Goal: Task Accomplishment & Management: Manage account settings

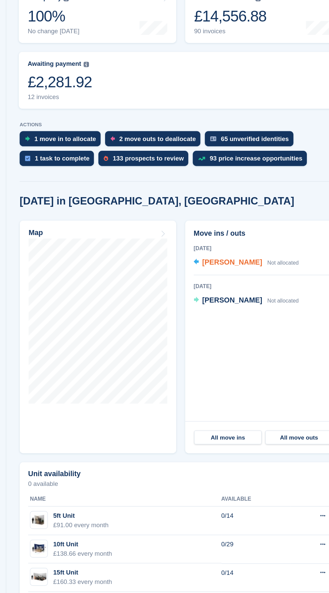
click at [254, 336] on div "Tom Mathews Not allocated" at bounding box center [250, 331] width 73 height 9
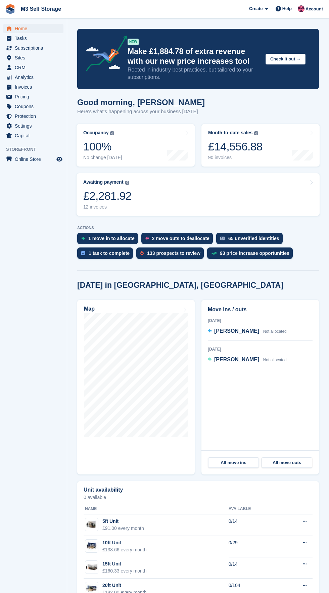
scroll to position [31, 0]
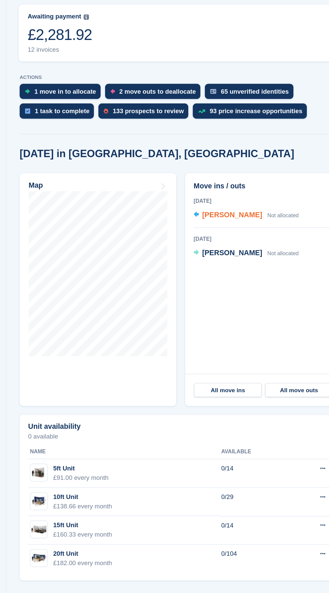
click at [263, 307] on span "Not allocated" at bounding box center [274, 309] width 23 height 5
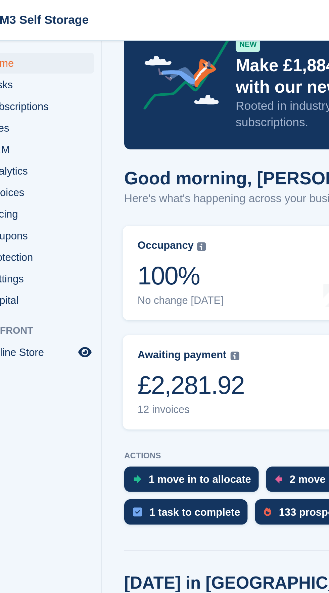
scroll to position [29, 0]
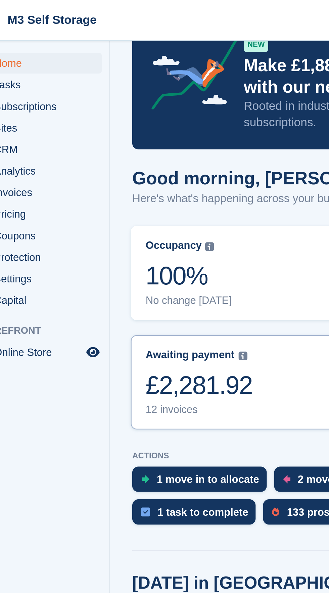
click at [134, 168] on link "Awaiting payment The total outstanding balance on all open invoices. £2,281.92 …" at bounding box center [198, 172] width 243 height 43
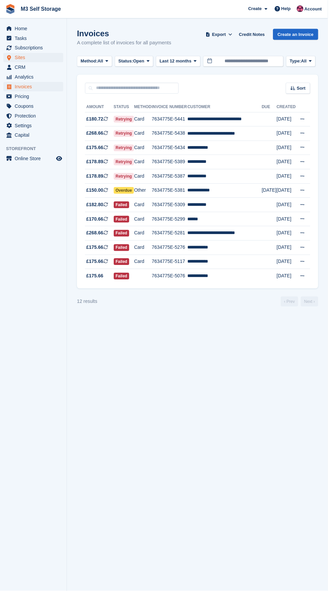
click at [53, 60] on span "Sites" at bounding box center [35, 57] width 40 height 9
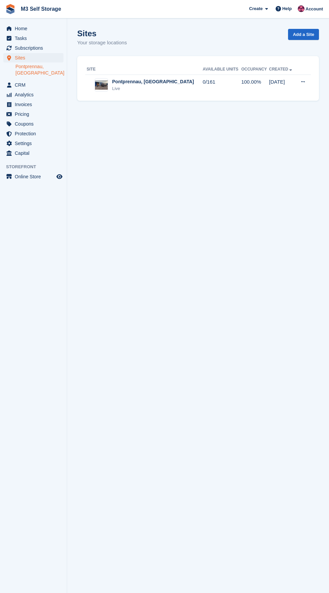
click at [60, 66] on link "Pontprennau, [GEOGRAPHIC_DATA]" at bounding box center [39, 69] width 48 height 13
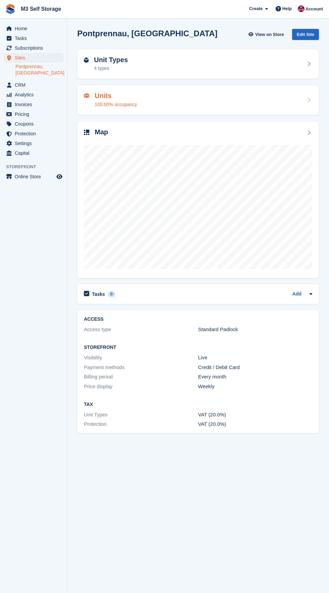
click at [180, 103] on div "Units 100.00% occupancy" at bounding box center [198, 100] width 228 height 16
click at [55, 44] on link "Subscriptions" at bounding box center [33, 47] width 60 height 9
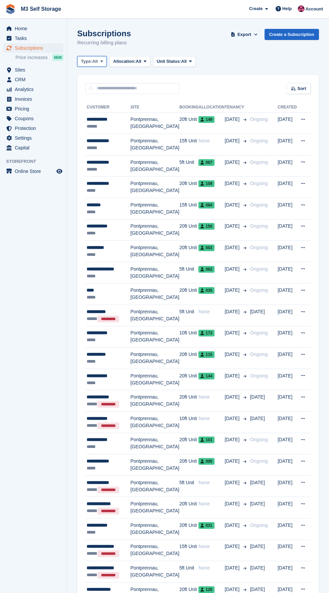
click at [96, 65] on button "Type: All" at bounding box center [92, 61] width 30 height 11
click at [125, 90] on link "Upcoming" at bounding box center [109, 89] width 58 height 12
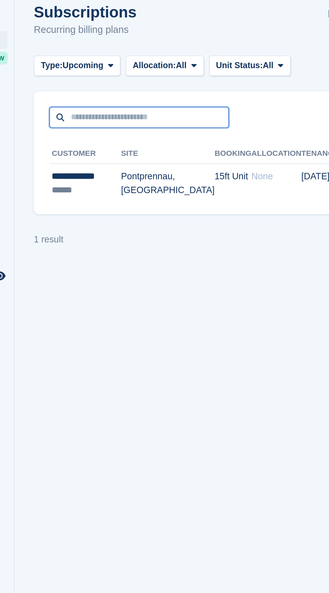
click at [147, 88] on input "text" at bounding box center [132, 88] width 94 height 11
type input "***"
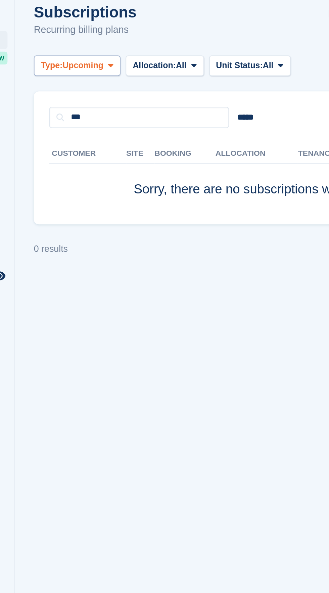
click at [111, 64] on span "Upcoming" at bounding box center [102, 61] width 21 height 7
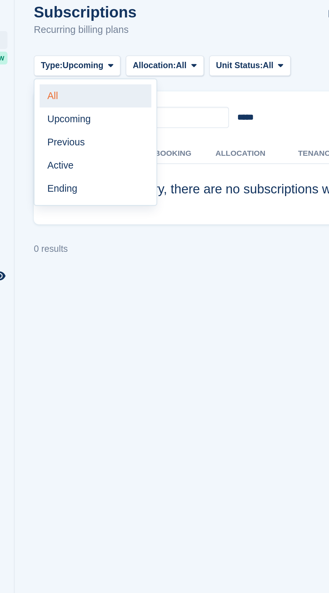
click at [116, 76] on link "All" at bounding box center [109, 77] width 58 height 12
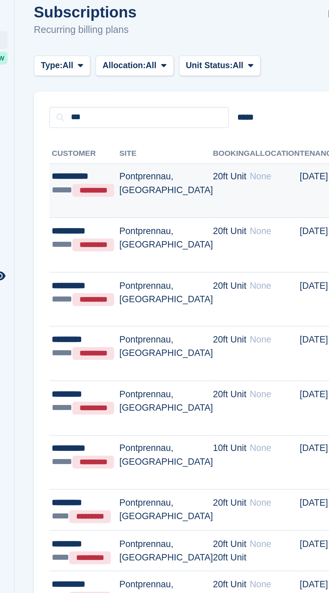
click at [154, 134] on td "Pontprennau, [GEOGRAPHIC_DATA]" at bounding box center [146, 126] width 49 height 29
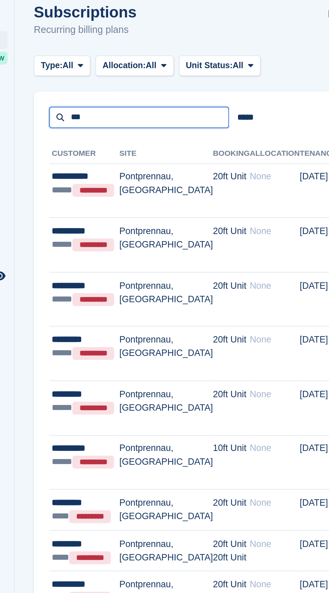
click at [148, 89] on input "***" at bounding box center [132, 88] width 94 height 11
type input "*"
type input "*****"
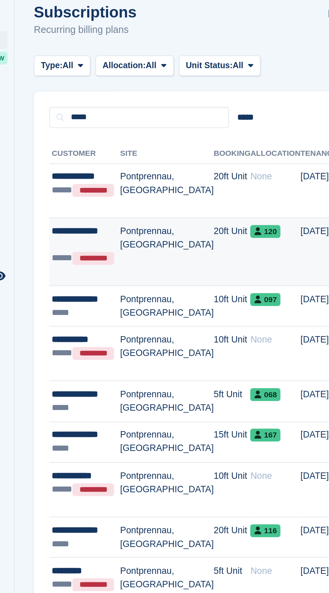
click at [157, 165] on td "Pontprennau, [GEOGRAPHIC_DATA]" at bounding box center [146, 159] width 49 height 36
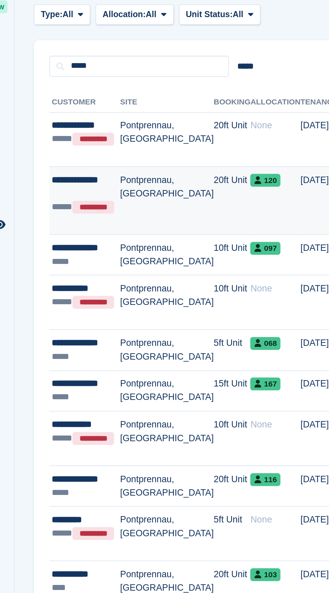
click at [157, 164] on td "Pontprennau, [GEOGRAPHIC_DATA]" at bounding box center [146, 159] width 49 height 36
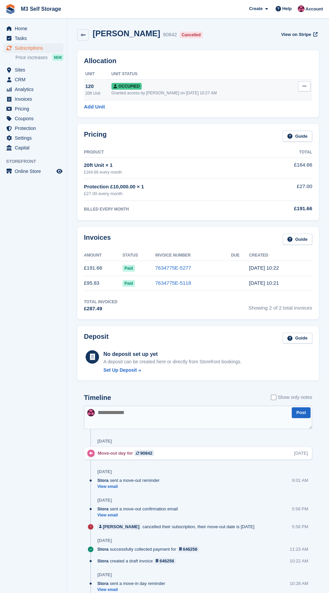
click at [304, 86] on icon at bounding box center [304, 86] width 4 height 4
click at [285, 124] on p "Deallocate" at bounding box center [278, 122] width 58 height 9
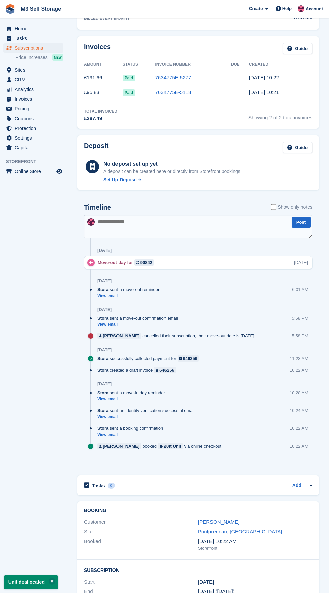
scroll to position [167, 0]
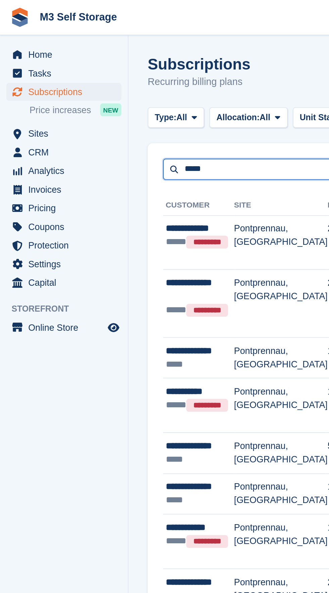
click at [129, 90] on input "*****" at bounding box center [132, 88] width 94 height 11
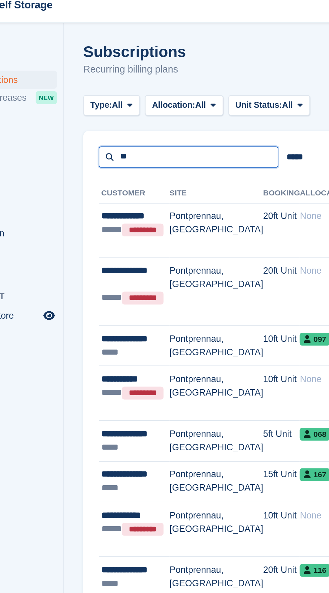
type input "*"
type input "****"
